Goal: Task Accomplishment & Management: Manage account settings

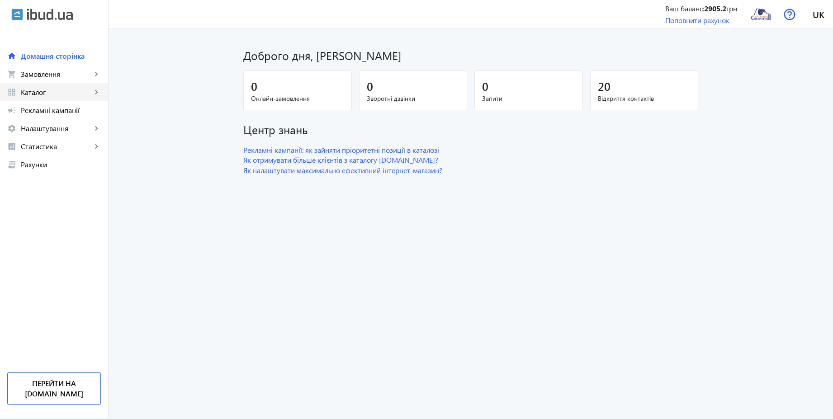
click at [41, 91] on span "Каталог" at bounding box center [56, 92] width 71 height 9
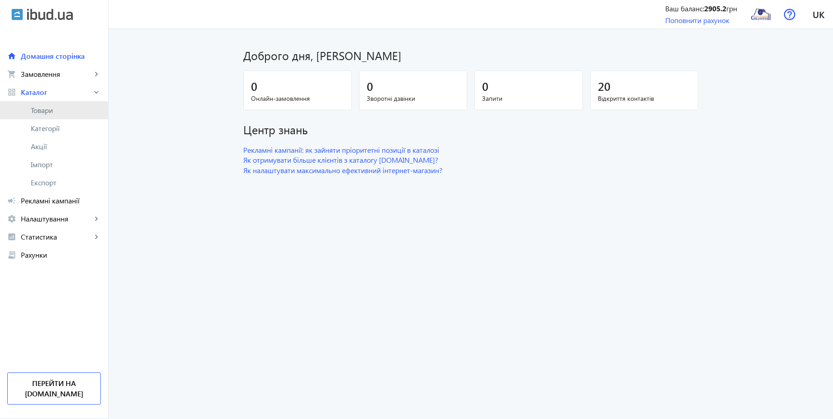
click at [42, 108] on span "Товари" at bounding box center [66, 110] width 70 height 9
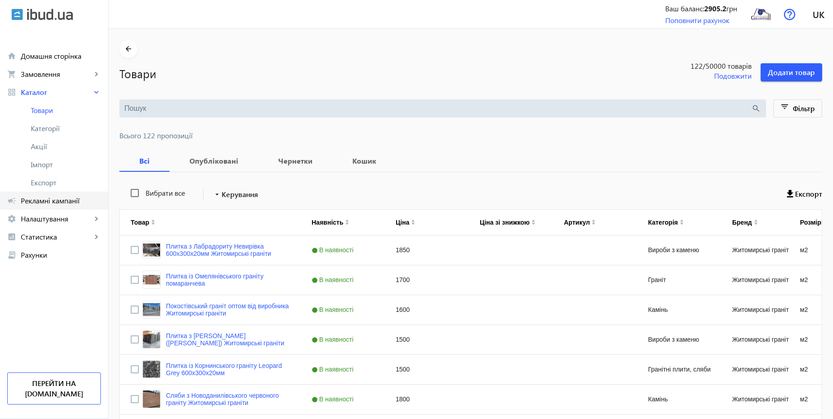
click at [67, 199] on span "Рекламні кампанії" at bounding box center [61, 200] width 80 height 9
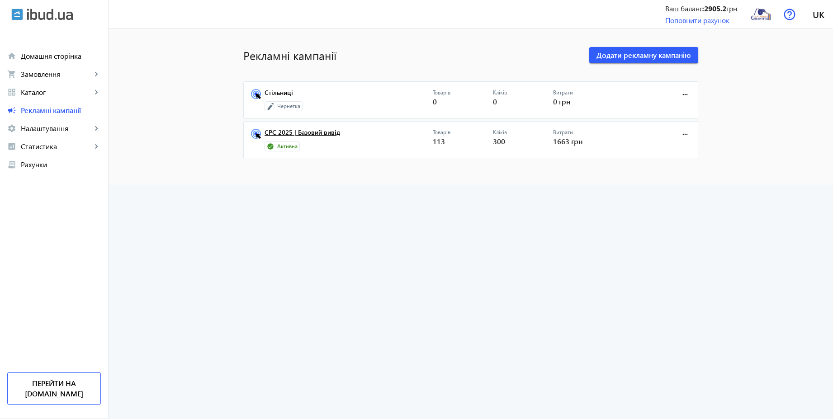
click at [304, 134] on link "CPC 2025 | Базовий вивід" at bounding box center [349, 135] width 168 height 13
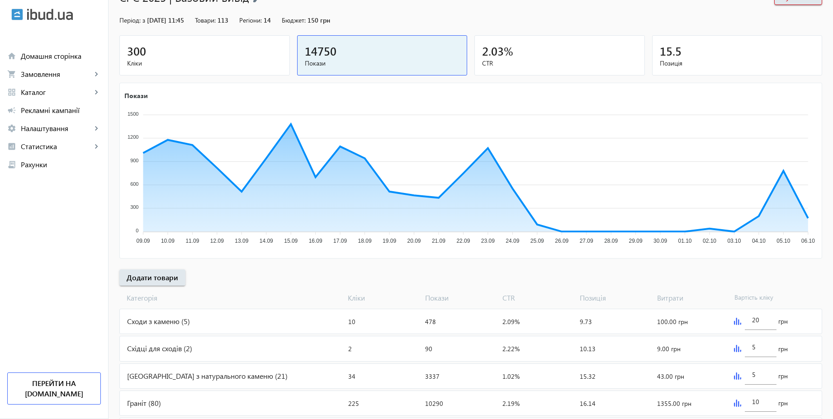
scroll to position [155, 0]
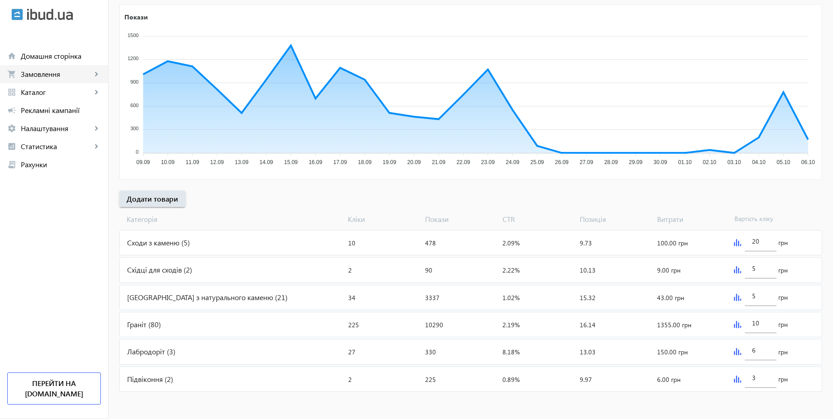
click at [53, 76] on span "Замовлення" at bounding box center [56, 74] width 71 height 9
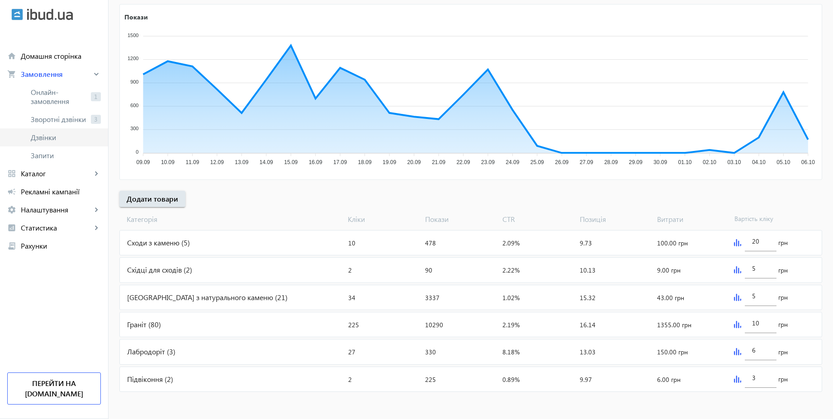
click at [55, 135] on span "Дзвінки" at bounding box center [66, 137] width 70 height 9
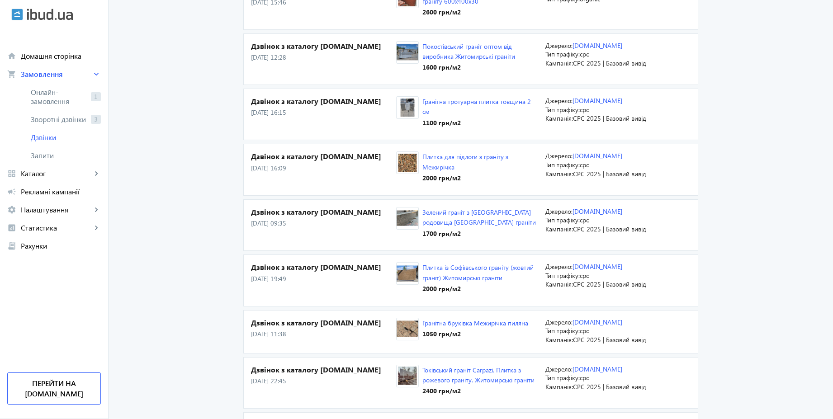
scroll to position [1247, 0]
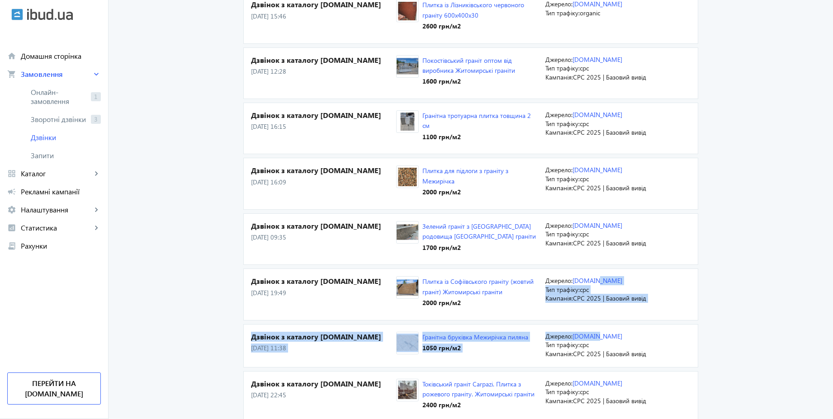
drag, startPoint x: 838, startPoint y: 314, endPoint x: 838, endPoint y: 263, distance: 50.7
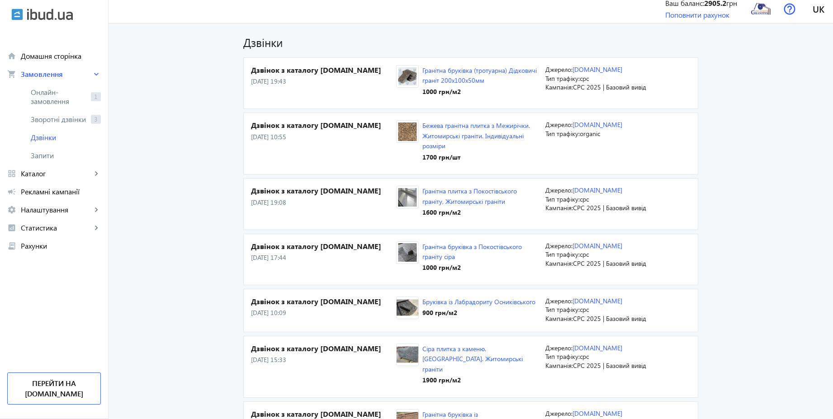
scroll to position [0, 0]
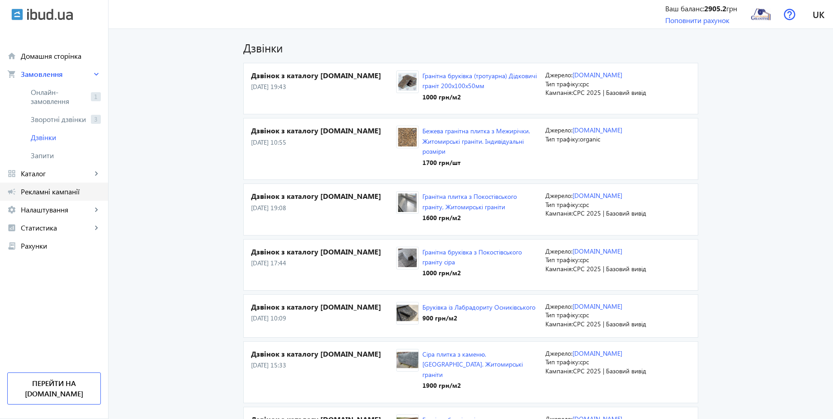
click at [61, 194] on span "Рекламні кампанії" at bounding box center [61, 191] width 80 height 9
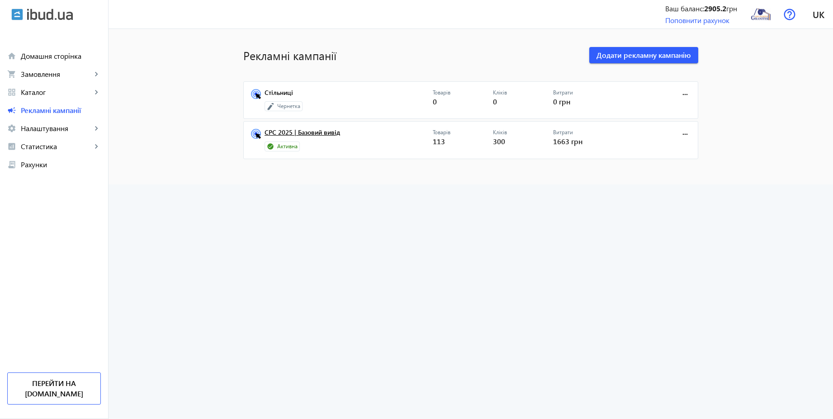
click at [319, 135] on link "CPC 2025 | Базовий вивід" at bounding box center [349, 135] width 168 height 13
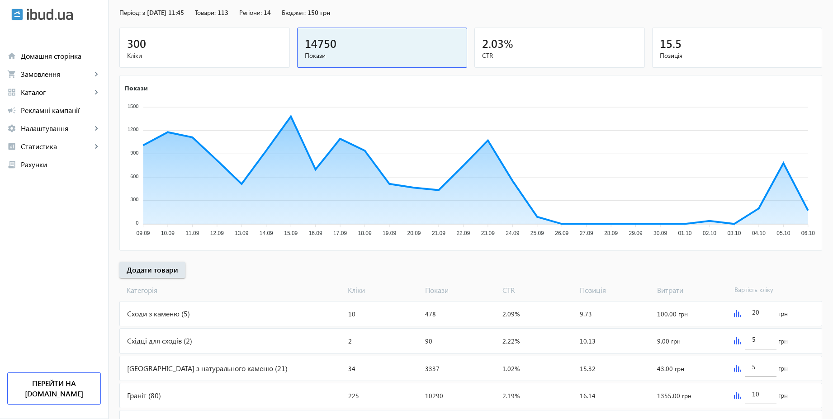
scroll to position [155, 0]
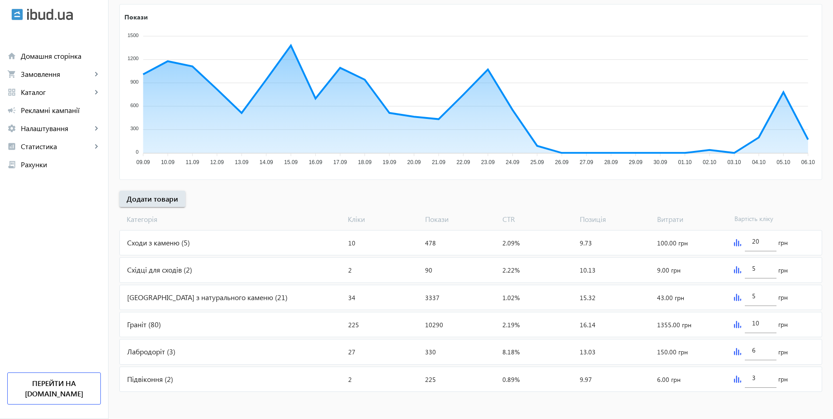
click at [737, 242] on img at bounding box center [737, 242] width 7 height 7
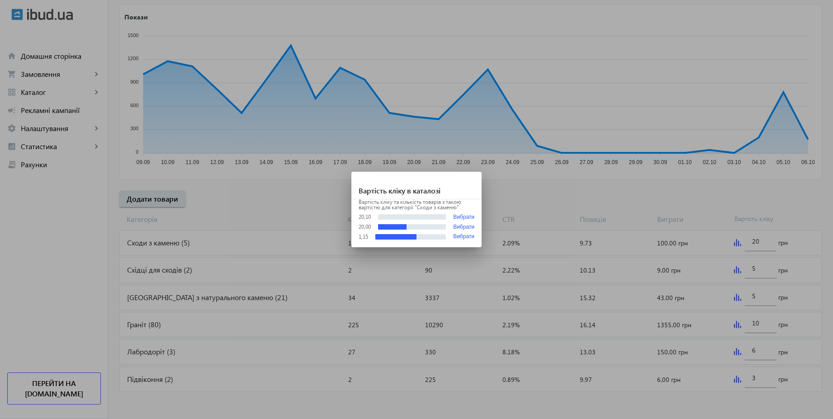
scroll to position [0, 0]
click at [658, 203] on div at bounding box center [416, 209] width 833 height 419
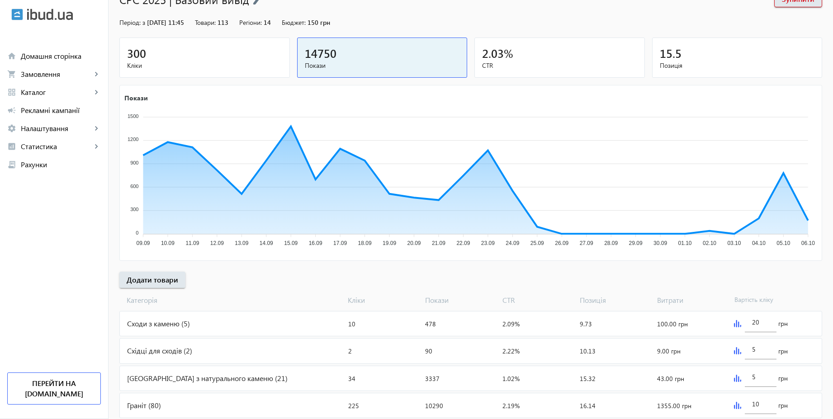
scroll to position [155, 0]
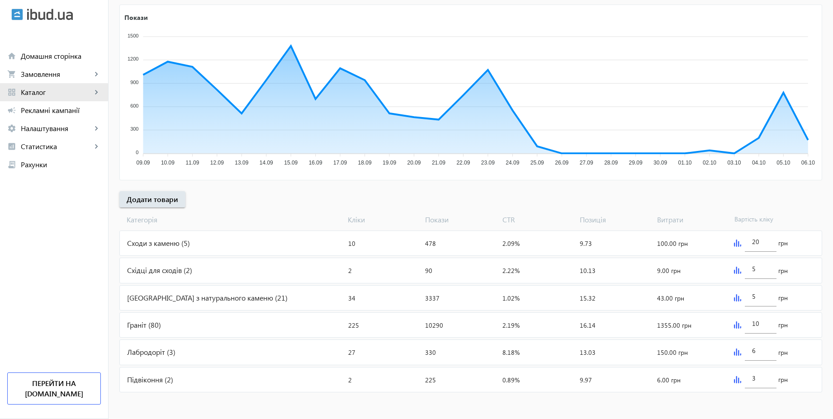
click at [37, 92] on span "Каталог" at bounding box center [56, 92] width 71 height 9
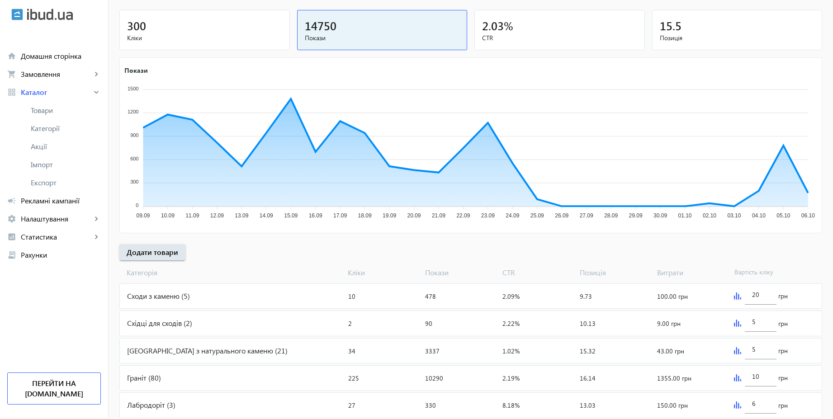
scroll to position [0, 0]
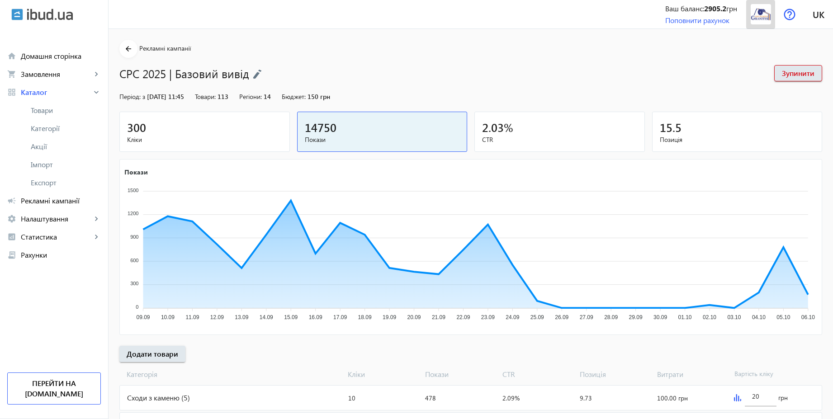
click at [765, 11] on img at bounding box center [761, 14] width 20 height 20
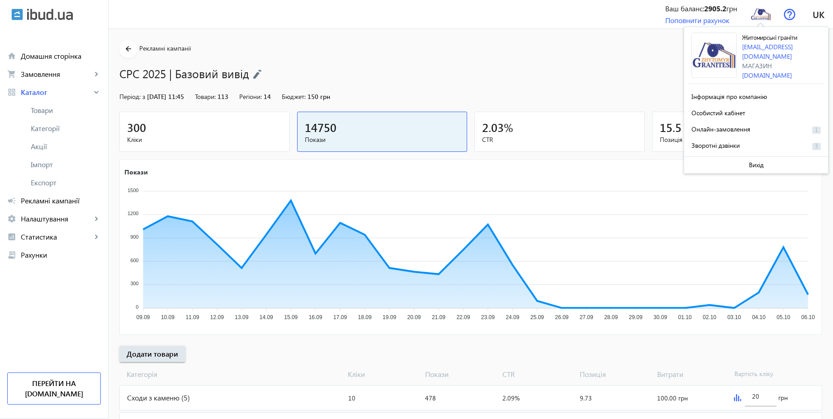
click at [378, 95] on div "Період: з [DATE] 11:45 Товари: 113 Регіони: 14 Бюджет: 150 грн" at bounding box center [470, 96] width 703 height 9
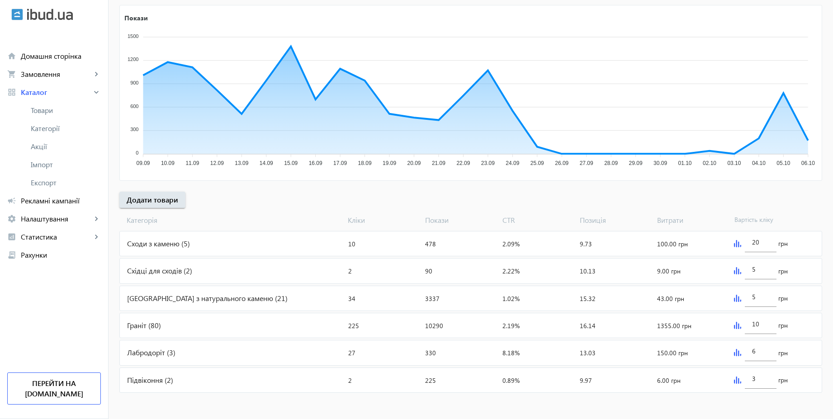
scroll to position [155, 0]
click at [737, 242] on img at bounding box center [737, 242] width 7 height 7
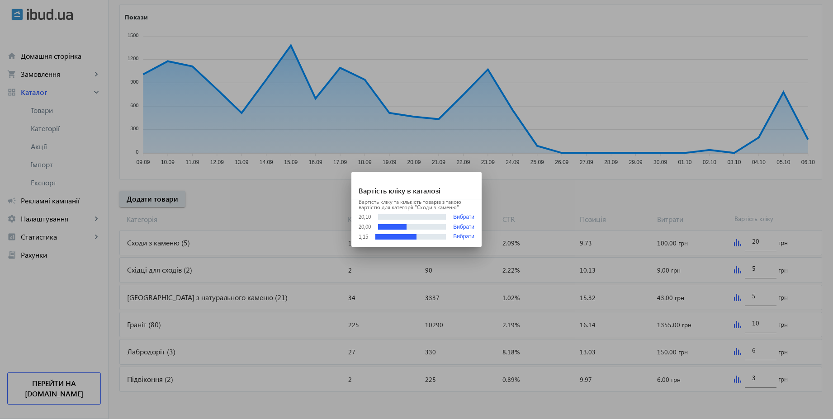
scroll to position [0, 0]
click at [678, 214] on div at bounding box center [416, 209] width 833 height 419
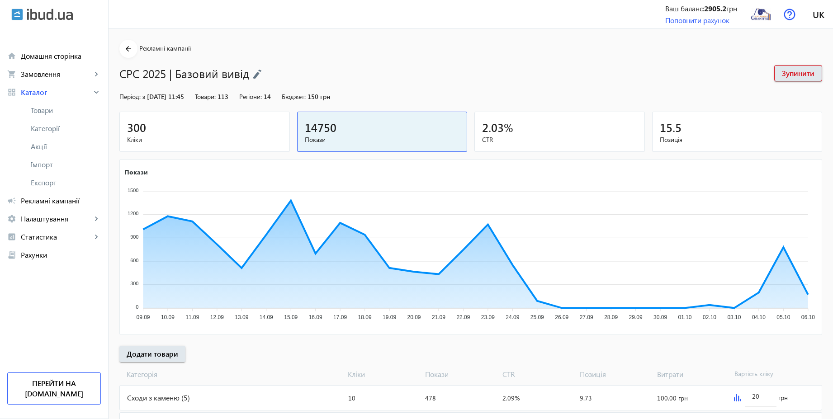
scroll to position [155, 0]
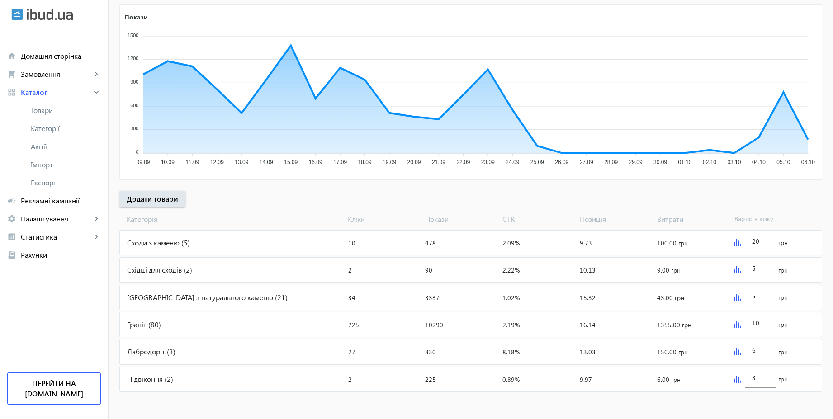
click at [741, 272] on div "5 грн" at bounding box center [776, 270] width 91 height 24
click at [738, 269] on img at bounding box center [737, 270] width 7 height 7
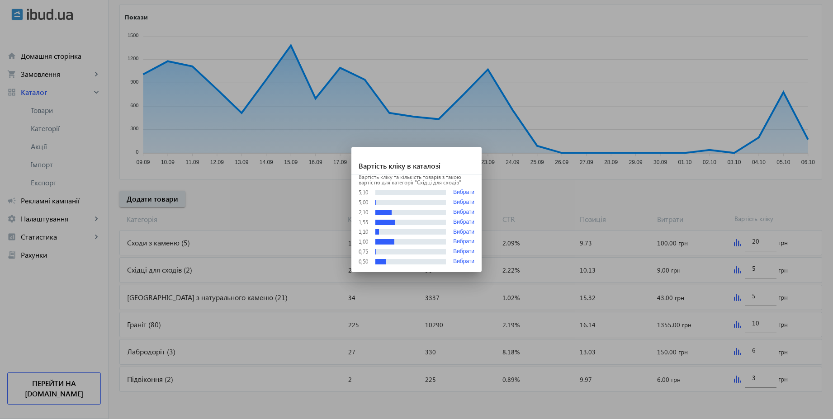
scroll to position [0, 0]
click at [711, 227] on div at bounding box center [416, 209] width 833 height 419
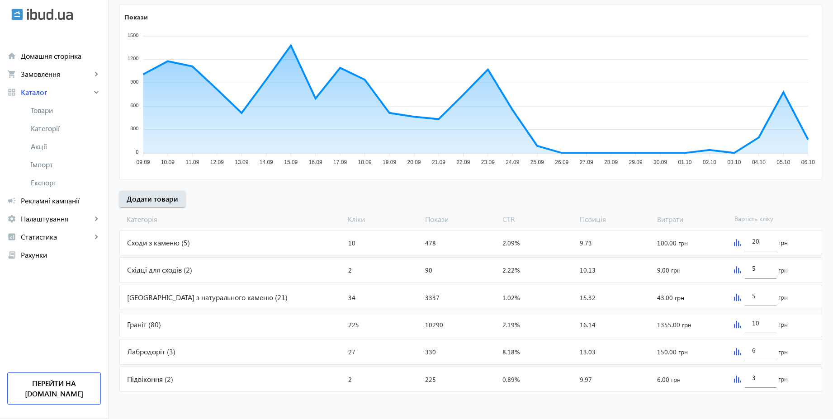
click at [761, 271] on input "5" at bounding box center [760, 268] width 17 height 9
drag, startPoint x: 761, startPoint y: 243, endPoint x: 752, endPoint y: 242, distance: 9.6
click at [752, 242] on input "20" at bounding box center [760, 241] width 17 height 9
type input "5.5"
click at [705, 195] on div "arrow_back Рекламні кампанії CPC 2025 | Базовий вивід Зупинити Період: з [DATE]…" at bounding box center [471, 139] width 725 height 509
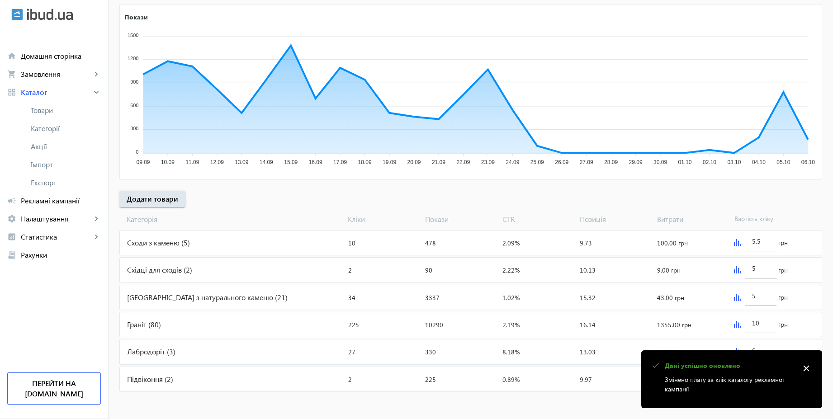
click at [736, 269] on img at bounding box center [737, 270] width 7 height 7
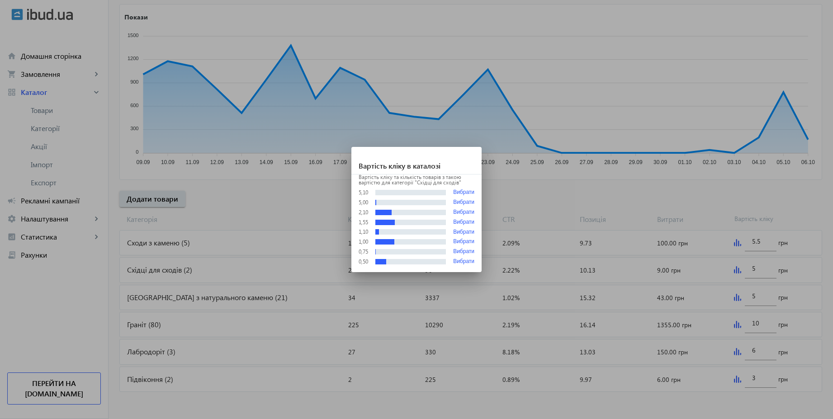
click at [707, 211] on div at bounding box center [416, 209] width 833 height 419
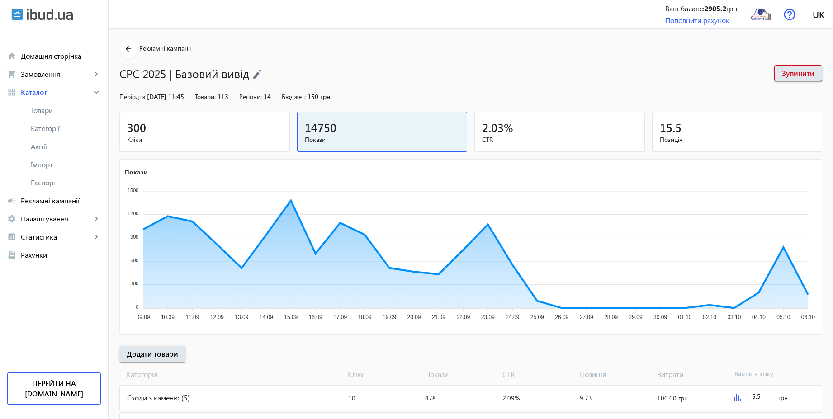
scroll to position [155, 0]
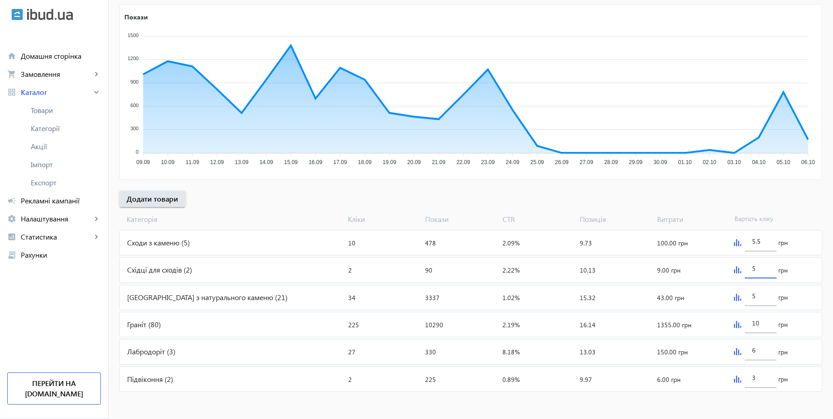
drag, startPoint x: 759, startPoint y: 272, endPoint x: 740, endPoint y: 268, distance: 19.4
click at [740, 268] on div "5 грн" at bounding box center [776, 270] width 91 height 24
type input "4.55"
click at [766, 239] on input "5.5" at bounding box center [760, 241] width 17 height 9
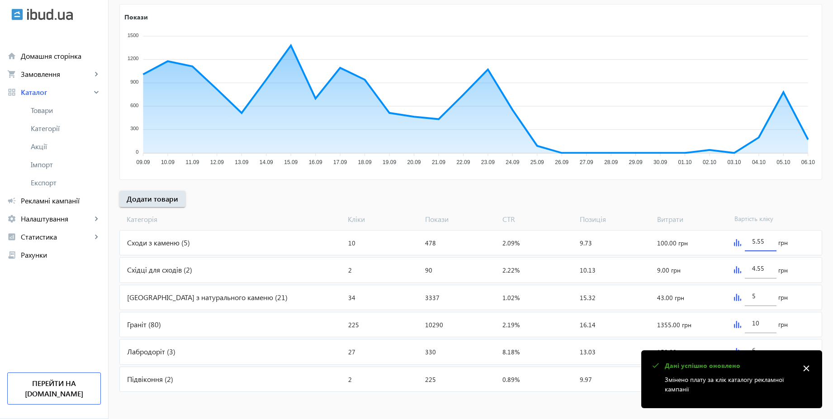
type input "5.55"
click at [773, 209] on div "[PERSON_NAME] Покази CTR Позиція Витрати Вартість кліку" at bounding box center [470, 217] width 703 height 21
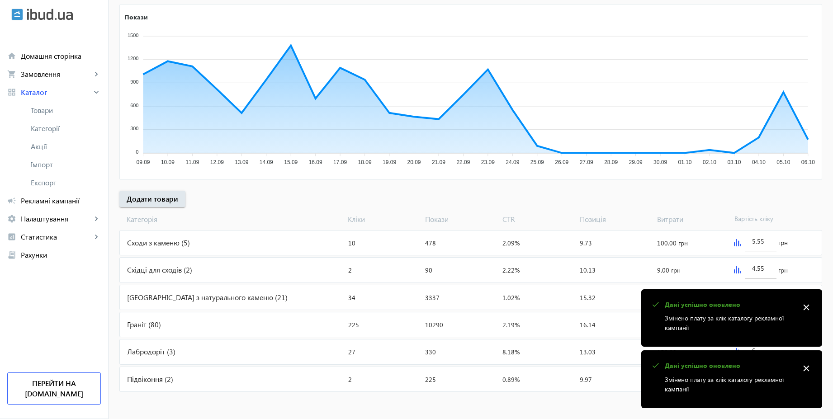
click at [804, 308] on mat-icon "close" at bounding box center [807, 308] width 14 height 14
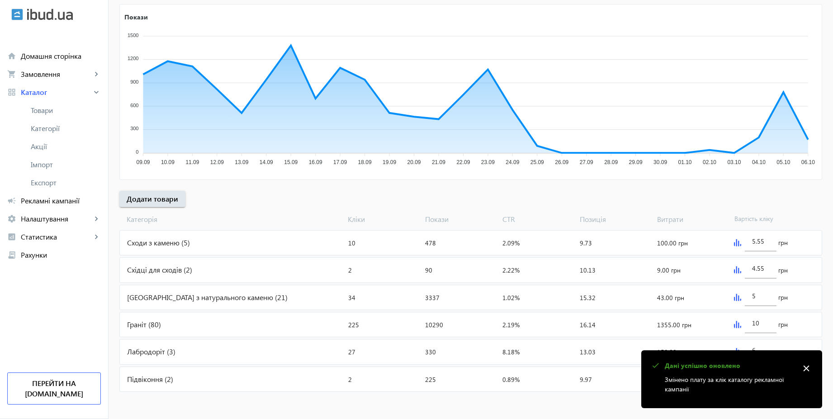
click at [809, 366] on mat-icon "close" at bounding box center [807, 369] width 14 height 14
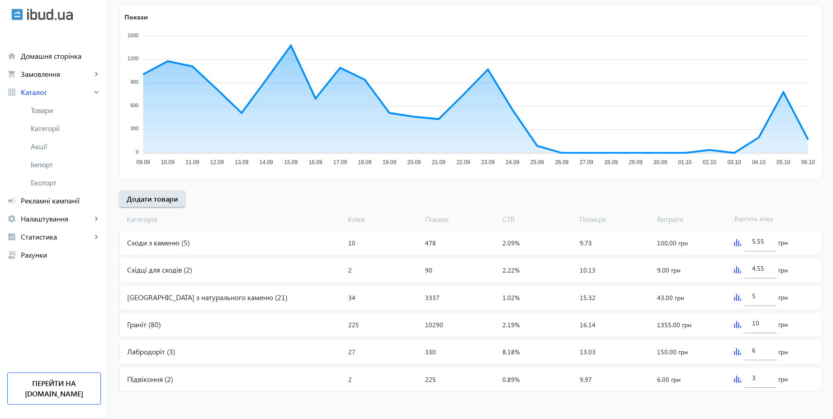
click at [739, 327] on img at bounding box center [737, 324] width 7 height 7
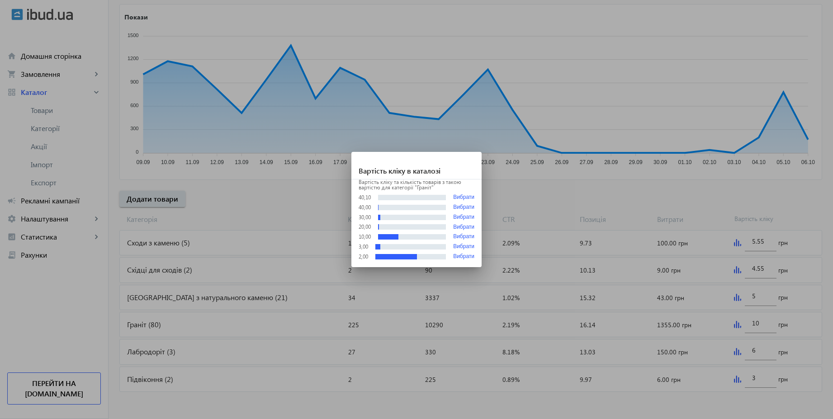
scroll to position [0, 0]
click at [760, 326] on div at bounding box center [416, 209] width 833 height 419
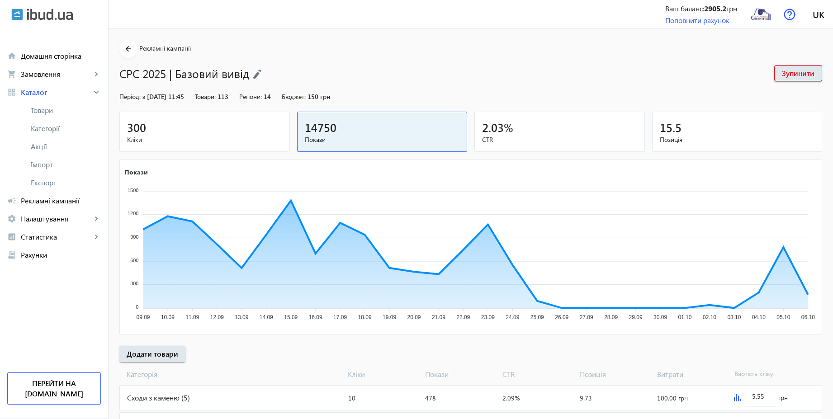
scroll to position [155, 0]
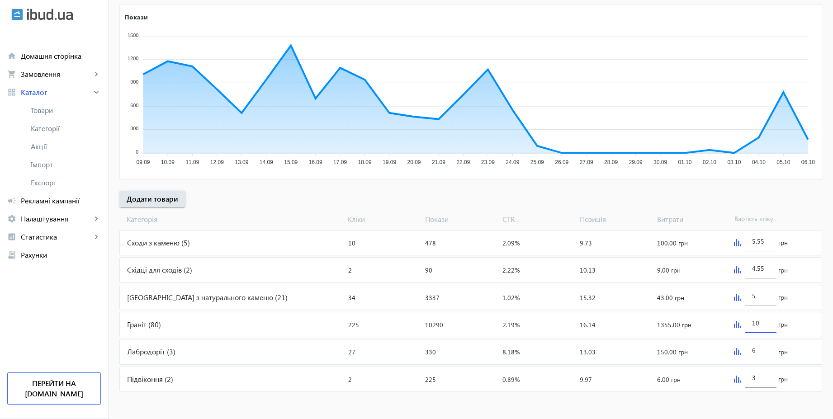
drag, startPoint x: 763, startPoint y: 326, endPoint x: 747, endPoint y: 324, distance: 16.0
click at [747, 324] on div "10" at bounding box center [761, 320] width 32 height 25
type input "5.55"
click at [766, 202] on div "arrow_back Рекламні кампанії CPC 2025 | Базовий вивід Зупинити Період: з [DATE]…" at bounding box center [471, 139] width 725 height 509
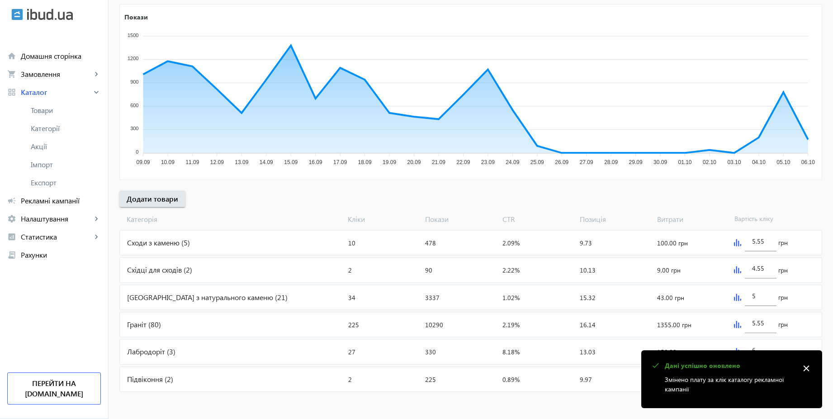
click at [737, 297] on img at bounding box center [737, 297] width 7 height 7
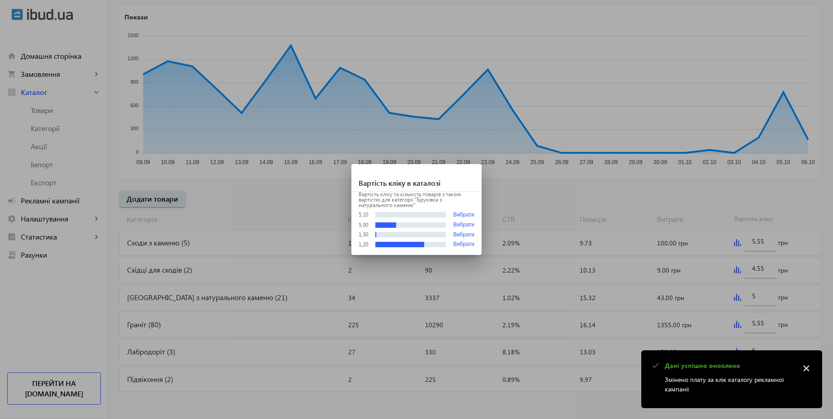
scroll to position [0, 0]
click at [739, 298] on div at bounding box center [416, 209] width 833 height 419
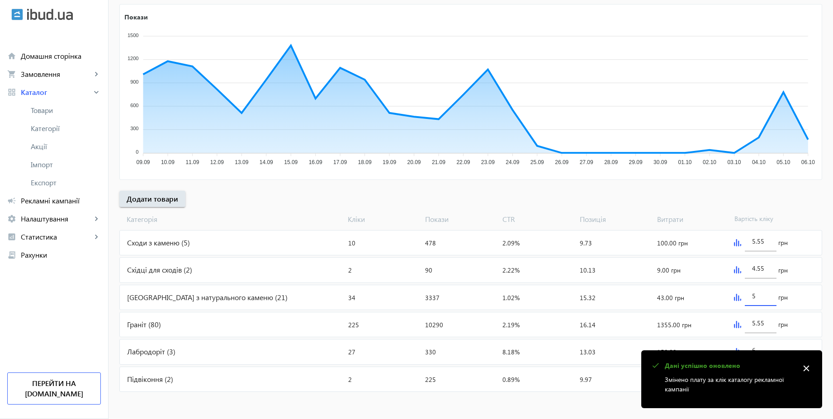
drag, startPoint x: 767, startPoint y: 300, endPoint x: 728, endPoint y: 291, distance: 40.2
click at [728, 291] on mat-card "Бруківка з натурального каменю (21) Кліки: 34 Покази: 3337 CTR: 1.02% Позиція: …" at bounding box center [470, 297] width 703 height 25
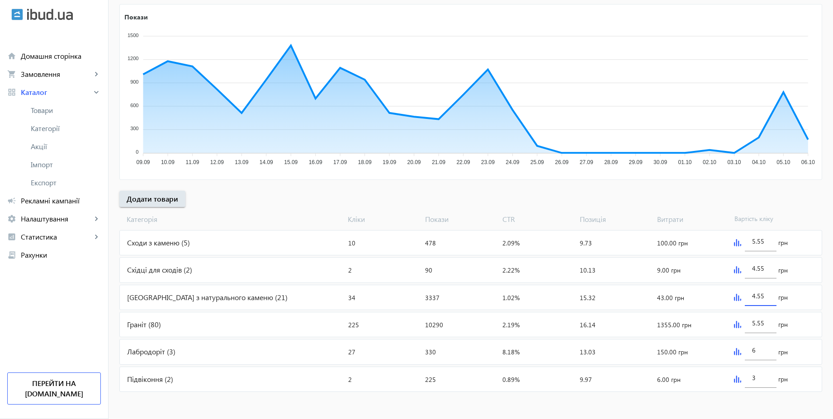
type input "4.55"
click at [733, 207] on div "[PERSON_NAME] Покази CTR Позиція Витрати Вартість кліку" at bounding box center [470, 217] width 703 height 21
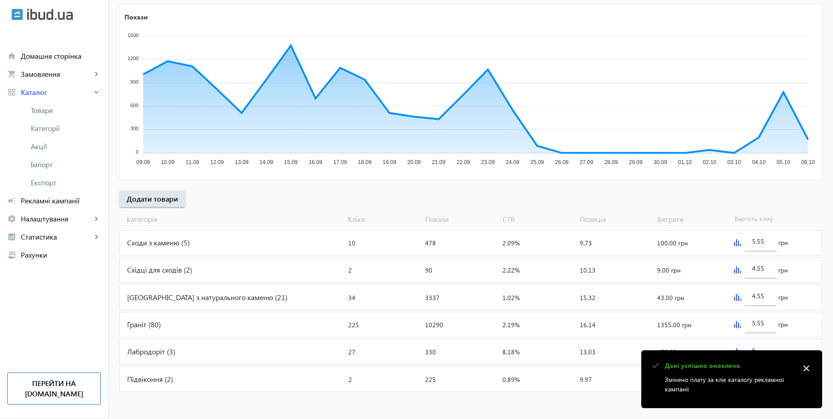
click at [810, 371] on mat-icon "close" at bounding box center [807, 369] width 14 height 14
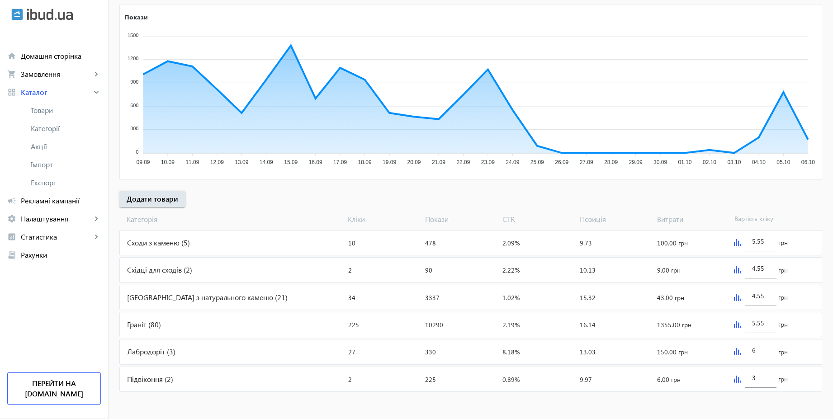
click at [737, 354] on img at bounding box center [737, 351] width 7 height 7
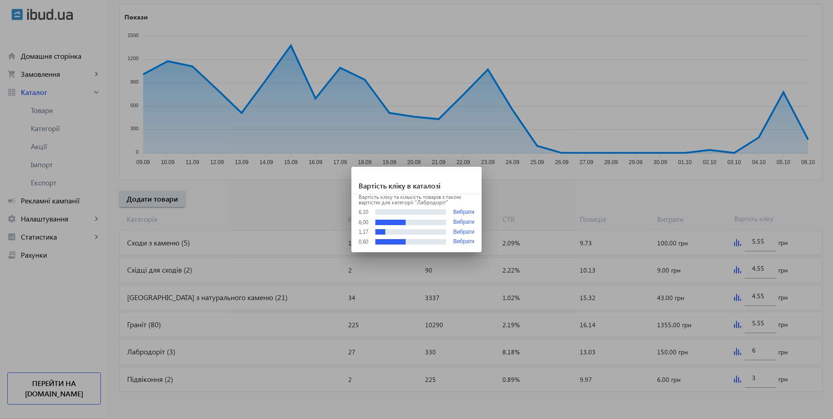
scroll to position [0, 0]
click at [767, 329] on div at bounding box center [416, 209] width 833 height 419
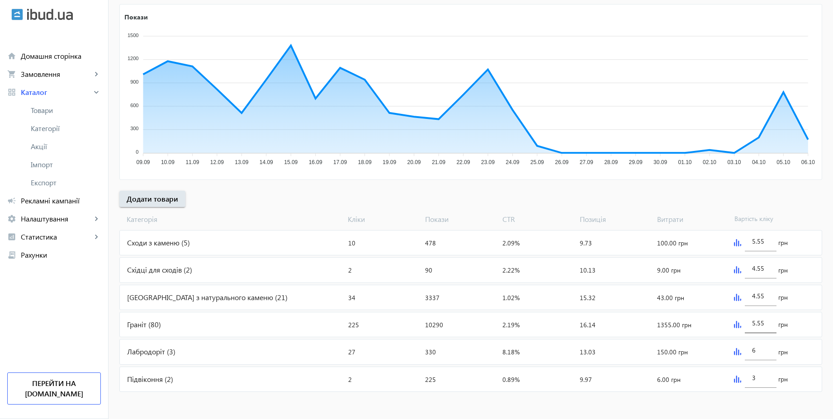
scroll to position [155, 0]
click at [768, 324] on input "5.55" at bounding box center [760, 323] width 17 height 9
click at [770, 352] on div "6" at bounding box center [761, 347] width 32 height 25
paste input "5.55"
type input "5.55"
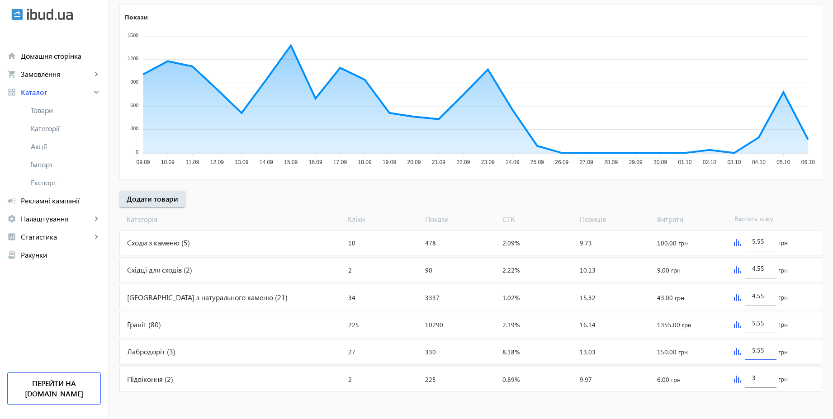
click at [782, 199] on div "arrow_back Рекламні кампанії CPC 2025 | Базовий вивід Зупинити Період: з [DATE]…" at bounding box center [471, 139] width 725 height 509
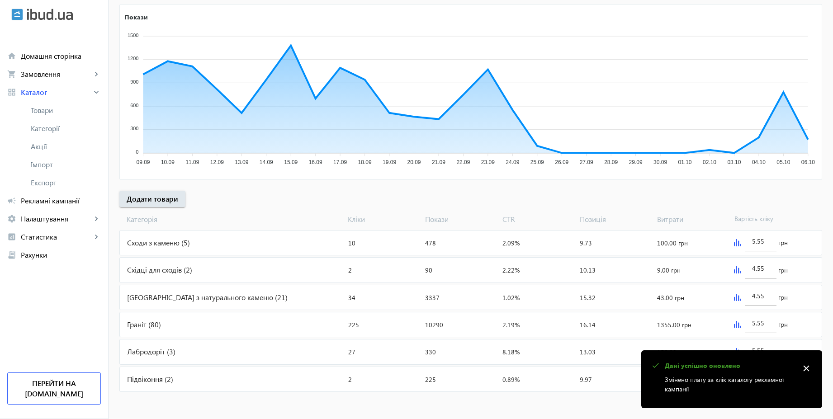
click at [808, 368] on mat-icon "close" at bounding box center [807, 369] width 14 height 14
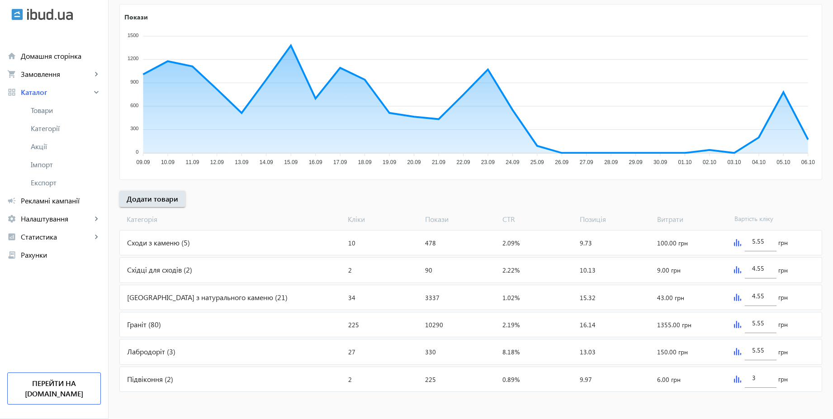
click at [738, 381] on img at bounding box center [737, 379] width 7 height 7
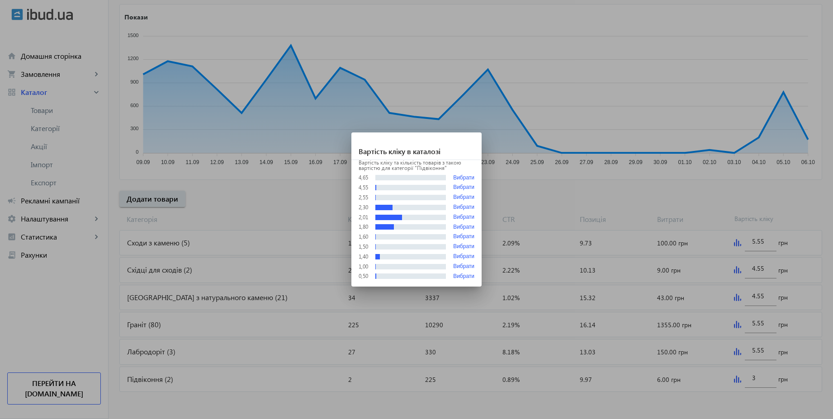
click at [698, 401] on div at bounding box center [416, 209] width 833 height 419
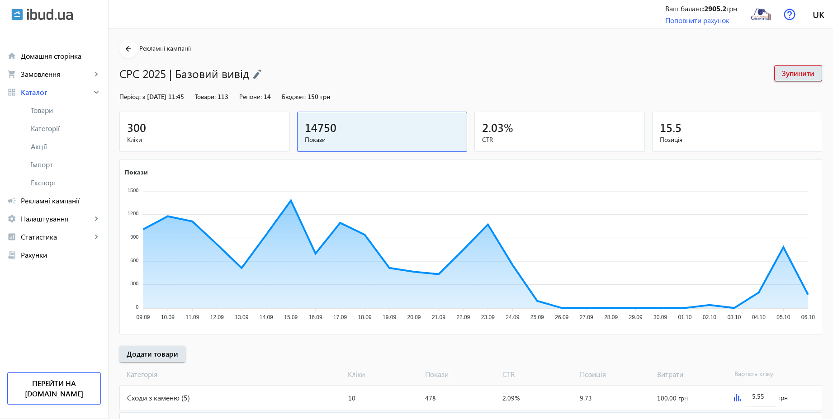
scroll to position [155, 0]
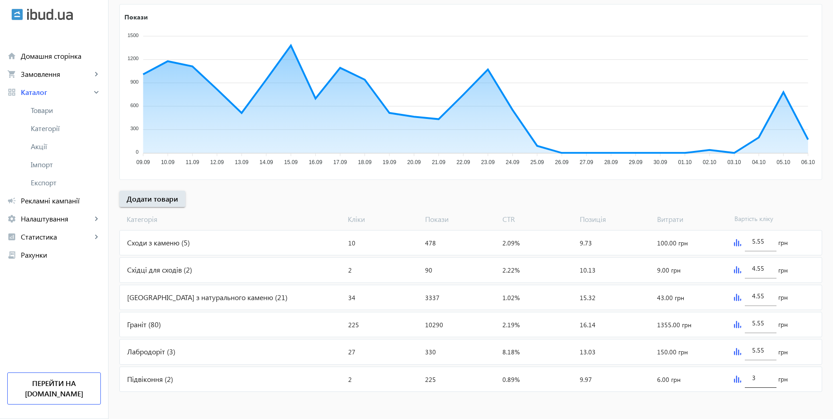
click at [760, 380] on input "3" at bounding box center [760, 378] width 17 height 9
type input "3.55"
click at [800, 196] on div "arrow_back Рекламні кампанії CPC 2025 | Базовий вивід Зупинити Період: з [DATE]…" at bounding box center [471, 139] width 725 height 509
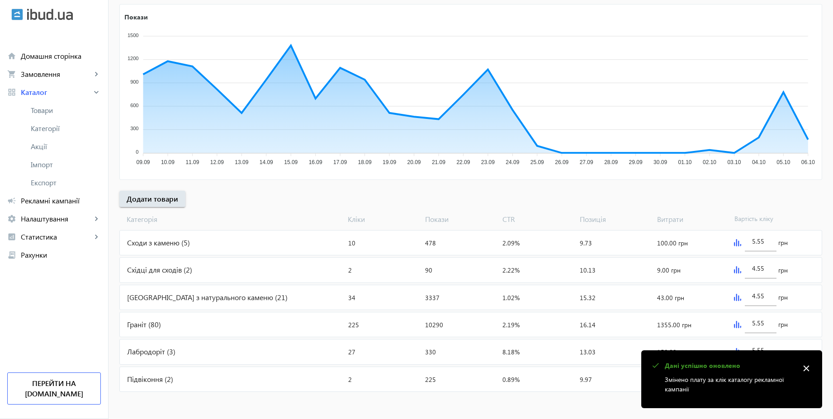
click at [806, 366] on mat-icon "close" at bounding box center [807, 369] width 14 height 14
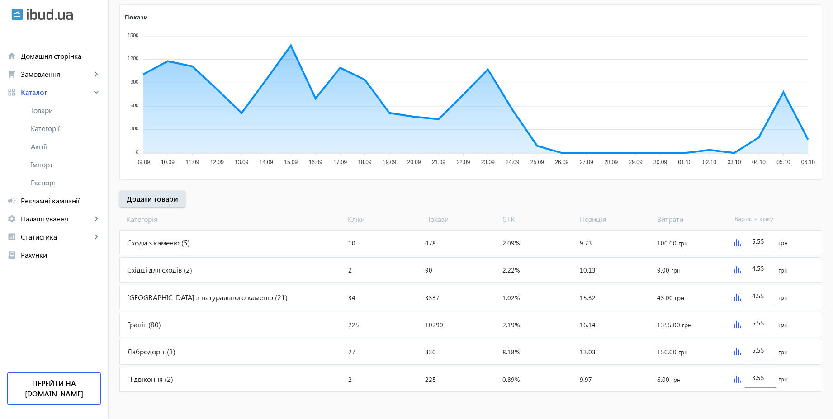
click at [738, 324] on img at bounding box center [737, 324] width 7 height 7
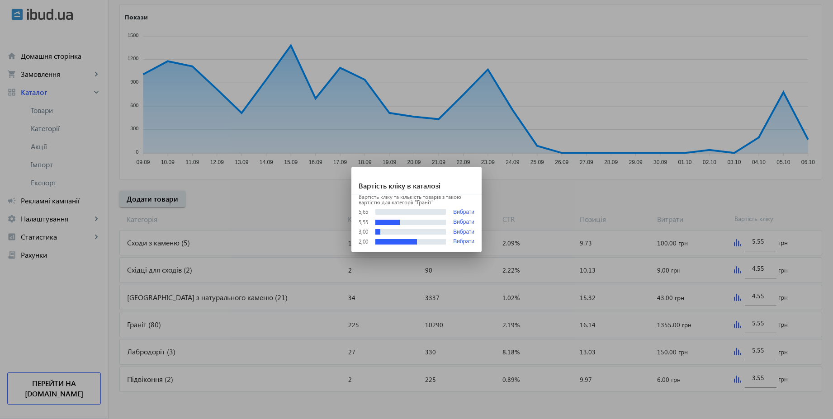
click at [673, 215] on div at bounding box center [416, 209] width 833 height 419
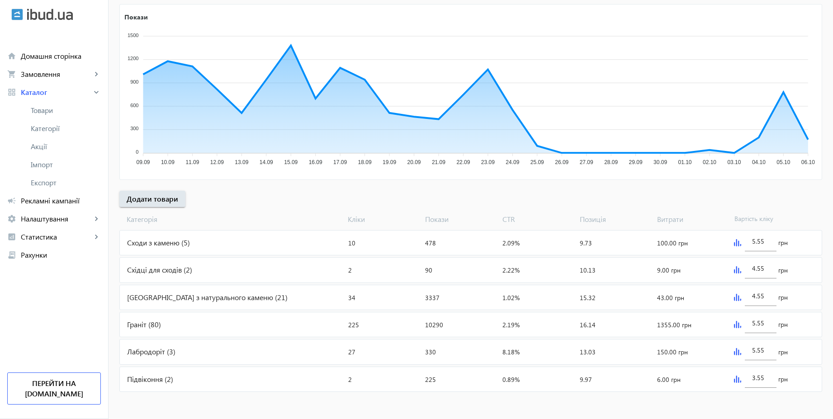
scroll to position [155, 0]
click at [735, 325] on img at bounding box center [737, 324] width 7 height 7
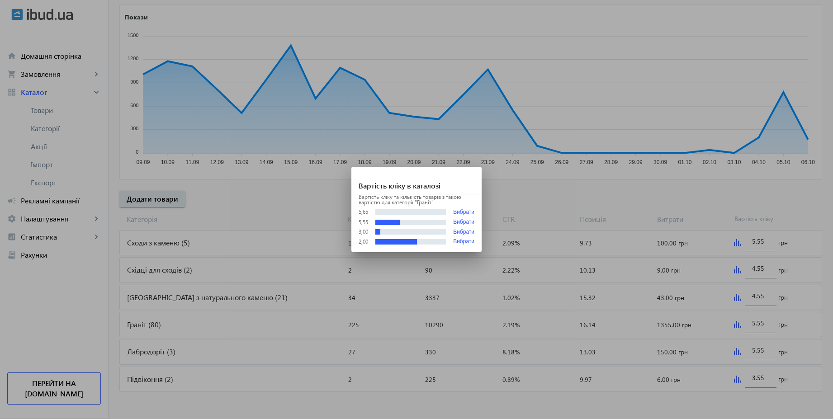
click at [683, 197] on div at bounding box center [416, 209] width 833 height 419
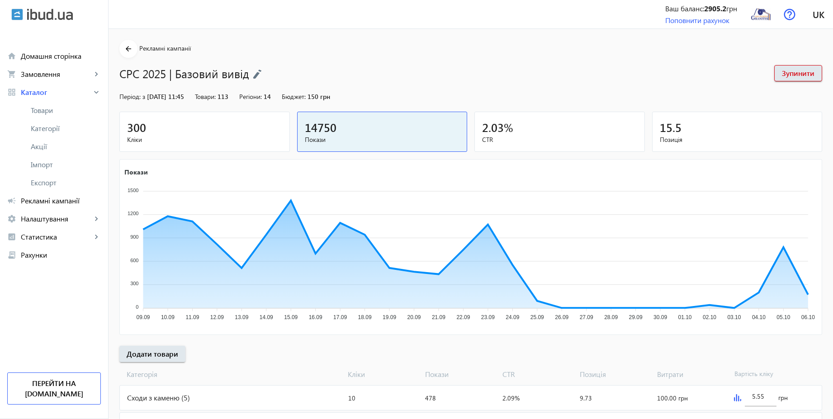
scroll to position [155, 0]
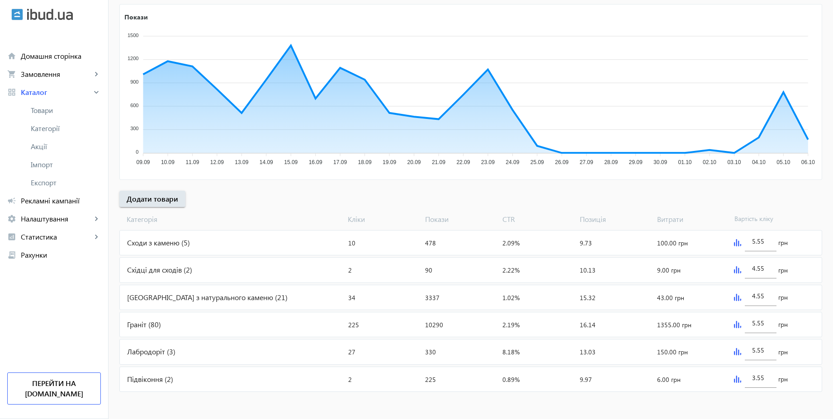
click at [735, 324] on img at bounding box center [737, 324] width 7 height 7
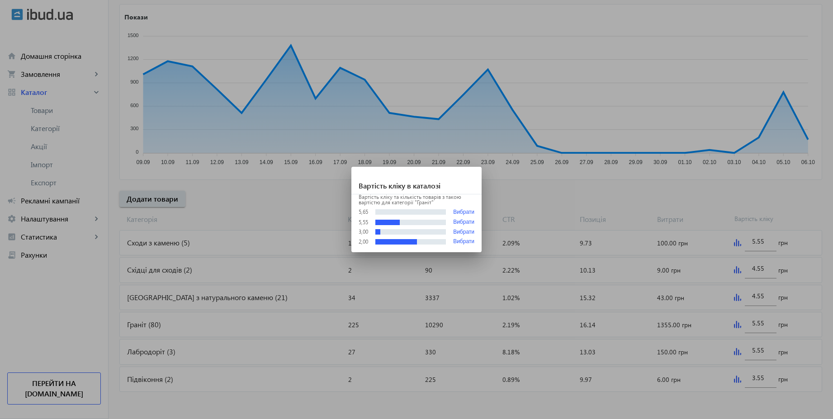
scroll to position [0, 0]
click at [655, 211] on div at bounding box center [416, 209] width 833 height 419
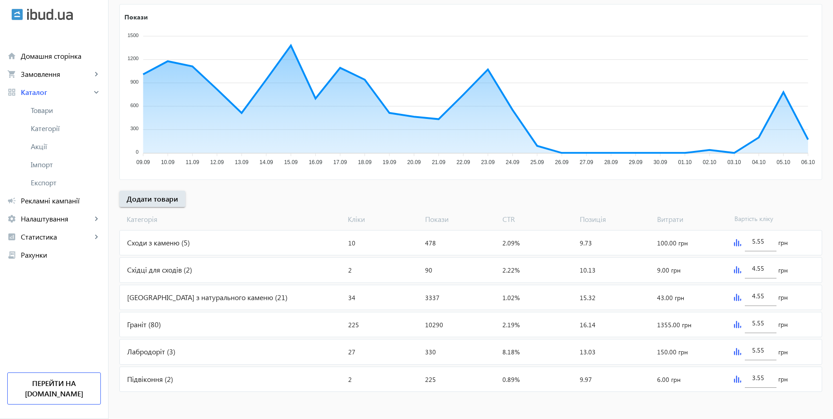
scroll to position [155, 0]
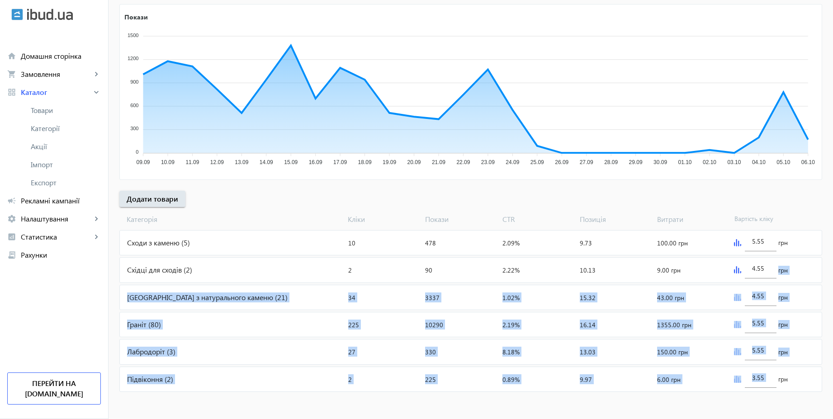
drag, startPoint x: 838, startPoint y: 369, endPoint x: 838, endPoint y: 260, distance: 109.5
click at [833, 260] on html "arrow_back home Домашня сторінка shopping_cart Замовлення keyboard_arrow_right …" at bounding box center [416, 132] width 833 height 575
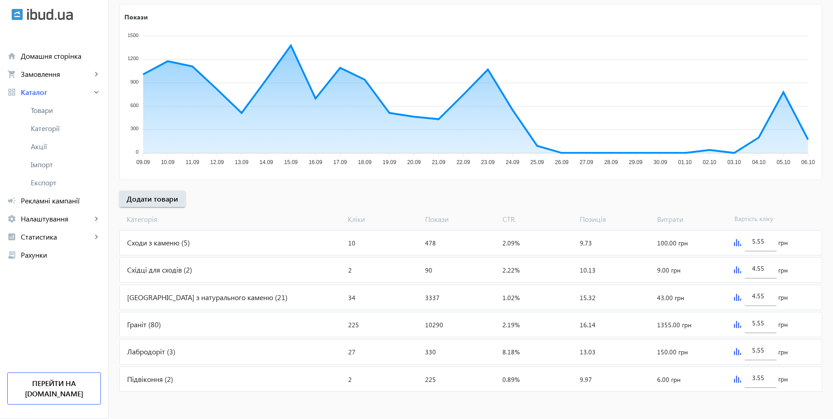
click at [770, 202] on div "arrow_back Рекламні кампанії CPC 2025 | Базовий вивід Зупинити Період: з [DATE]…" at bounding box center [471, 139] width 725 height 509
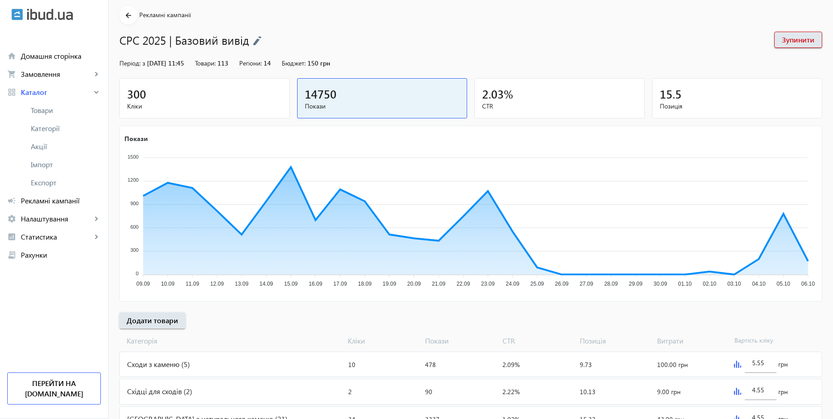
scroll to position [14, 0]
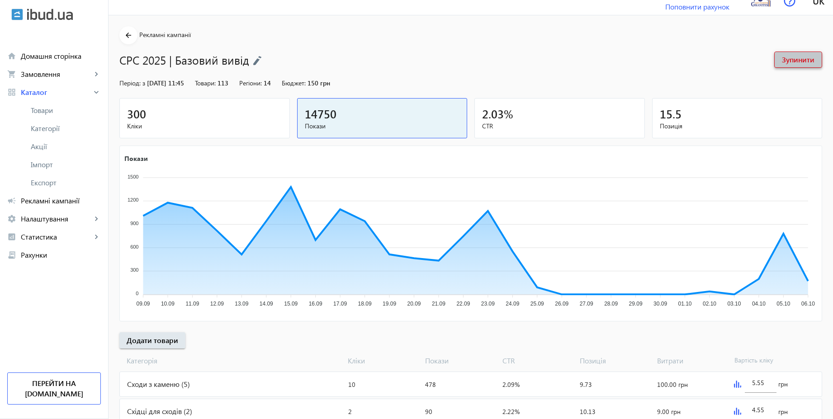
click at [812, 59] on span "Зупинити" at bounding box center [798, 60] width 33 height 10
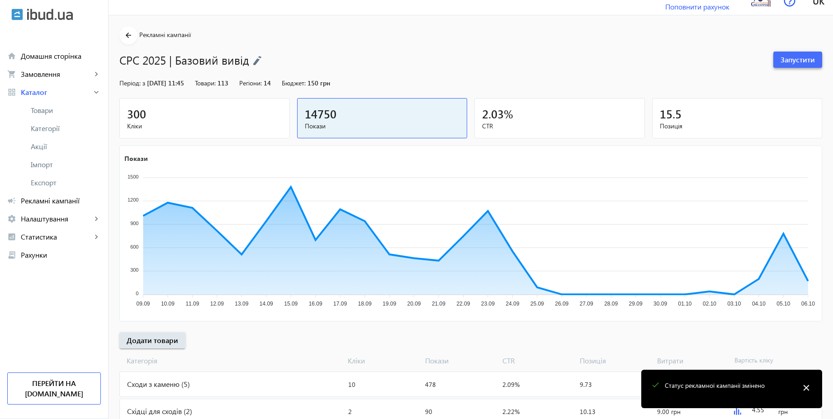
click at [797, 59] on span "Запустити" at bounding box center [798, 60] width 34 height 10
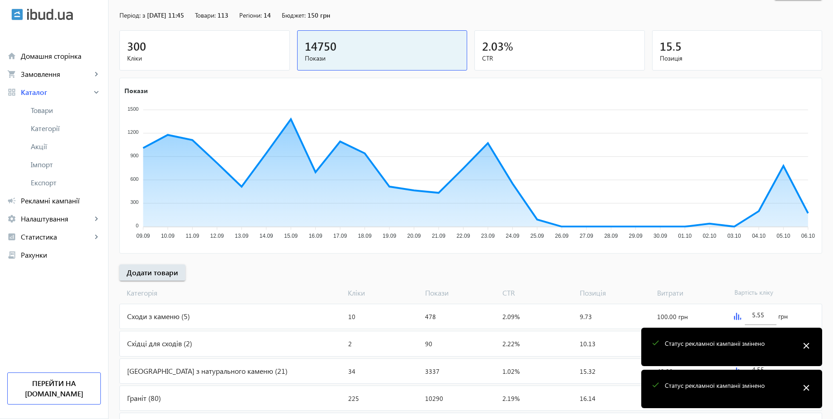
scroll to position [155, 0]
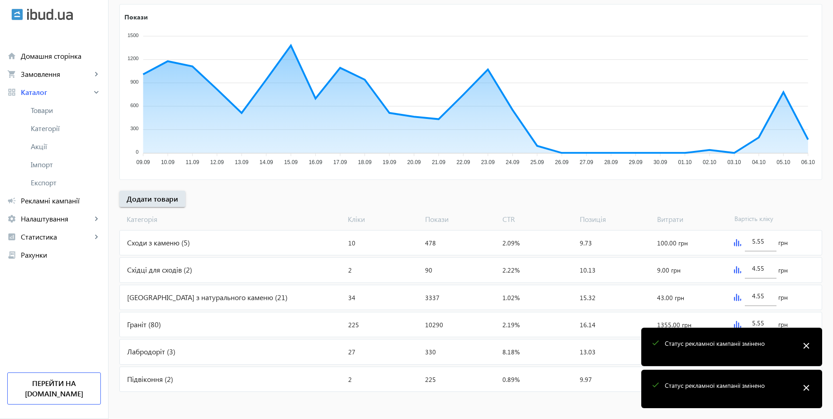
click at [809, 345] on mat-icon "close" at bounding box center [807, 346] width 14 height 14
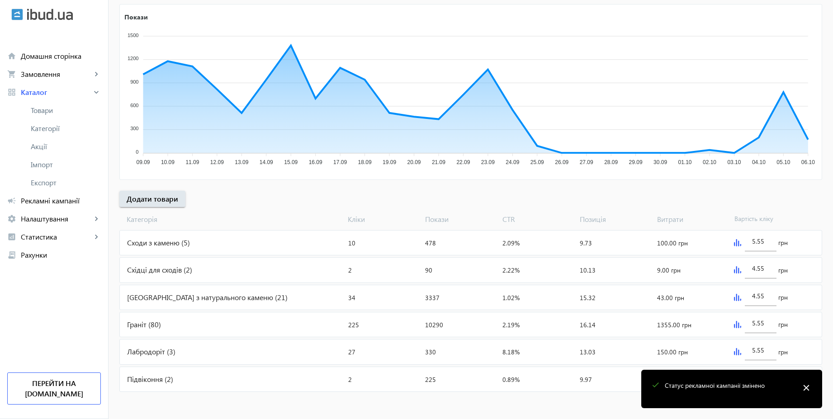
click at [803, 391] on mat-icon "close" at bounding box center [807, 388] width 14 height 14
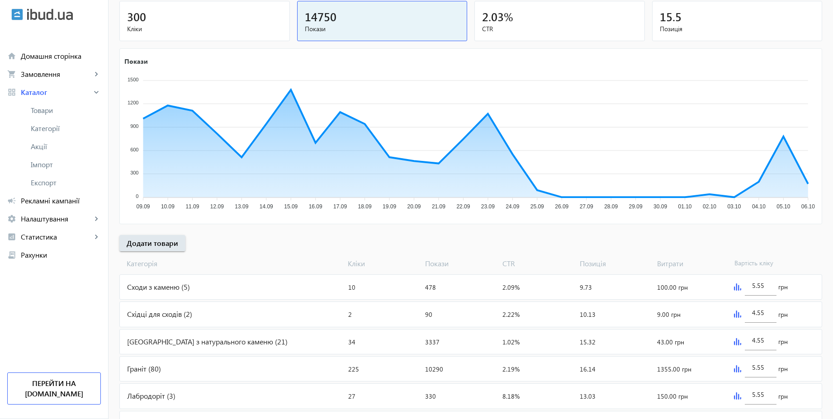
scroll to position [0, 0]
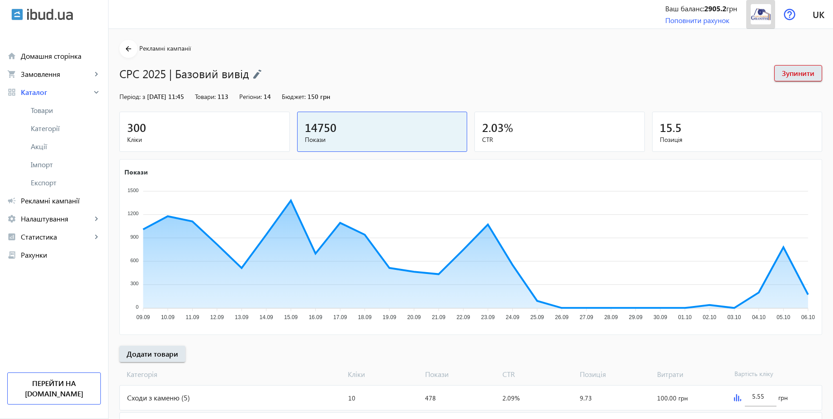
click at [768, 16] on img at bounding box center [761, 14] width 20 height 20
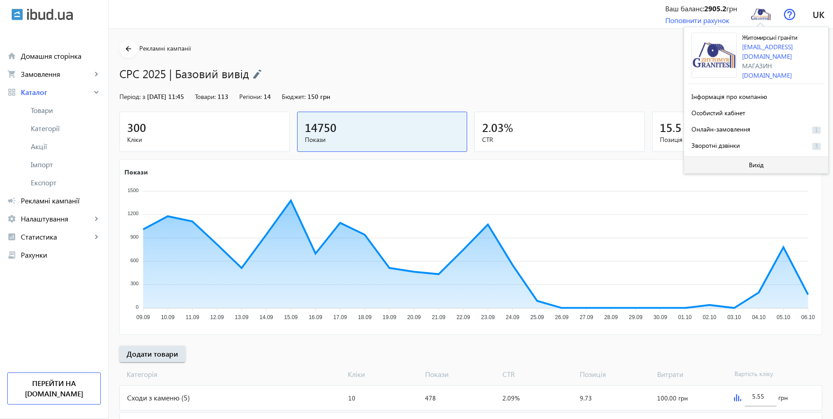
click at [758, 162] on span "Вихід" at bounding box center [756, 165] width 15 height 7
